Goal: Information Seeking & Learning: Learn about a topic

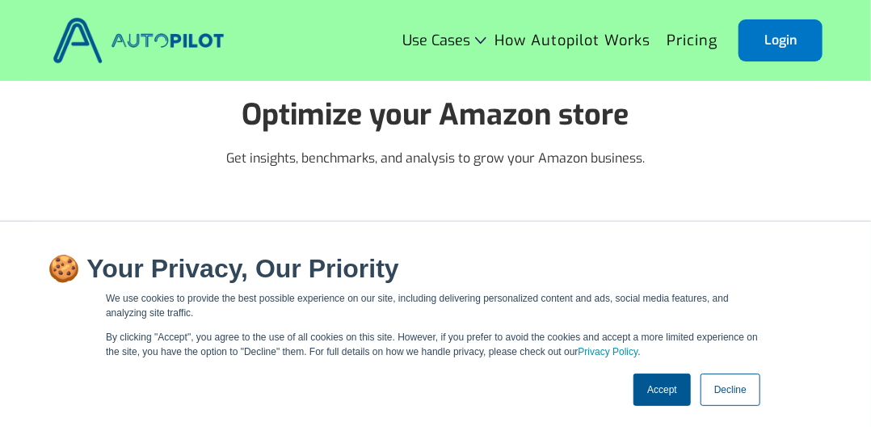
click at [669, 386] on link "Accept" at bounding box center [662, 389] width 57 height 32
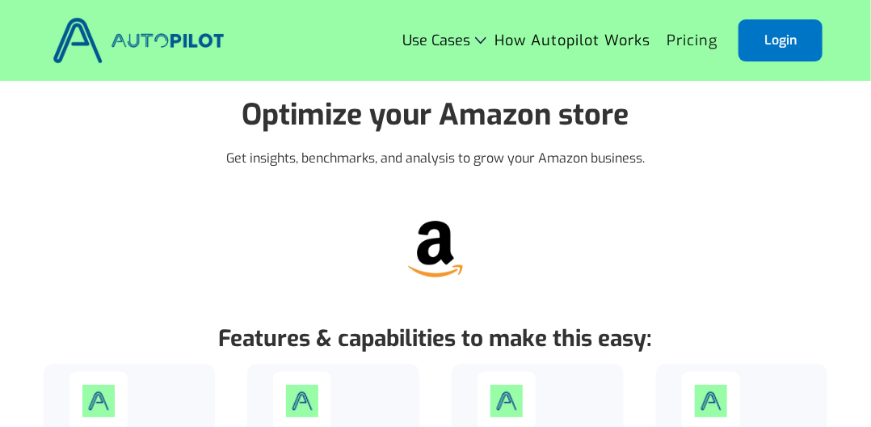
click at [698, 46] on link "Pricing" at bounding box center [692, 40] width 67 height 31
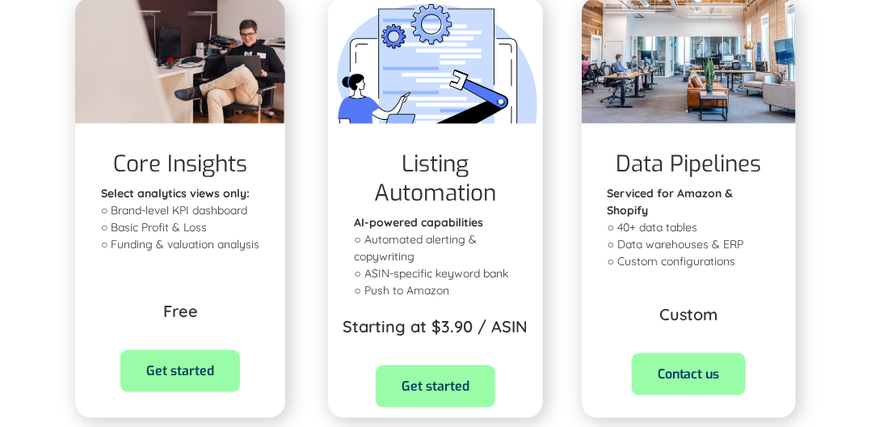
scroll to position [647, 0]
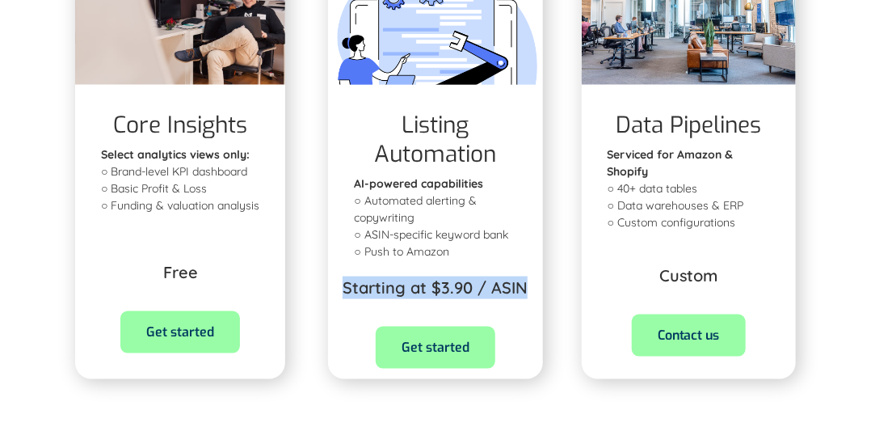
drag, startPoint x: 527, startPoint y: 289, endPoint x: 336, endPoint y: 280, distance: 191.0
click at [336, 280] on div "Listing Automation AI-powered capabilities ‍ ○ Automated alerting & copywriting…" at bounding box center [435, 232] width 214 height 294
click at [461, 290] on p "Starting at $3.90 / ASIN" at bounding box center [435, 287] width 185 height 23
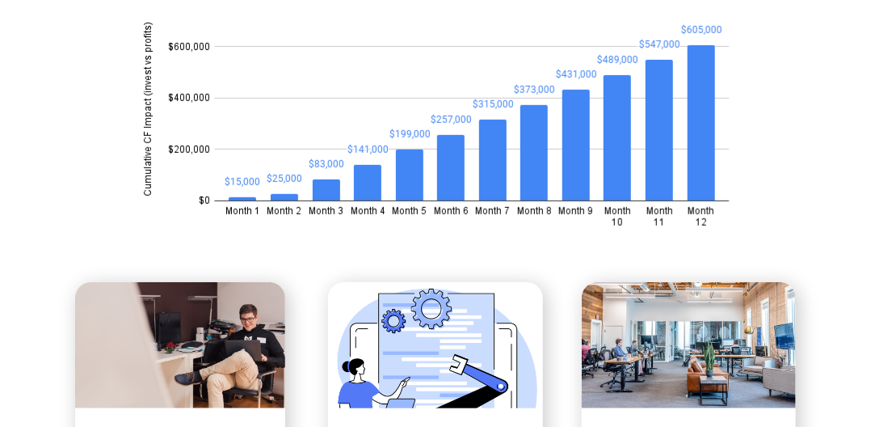
scroll to position [566, 0]
